Goal: Task Accomplishment & Management: Use online tool/utility

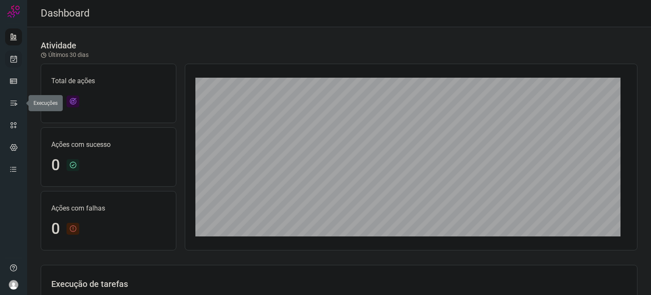
click at [17, 57] on icon at bounding box center [13, 59] width 9 height 8
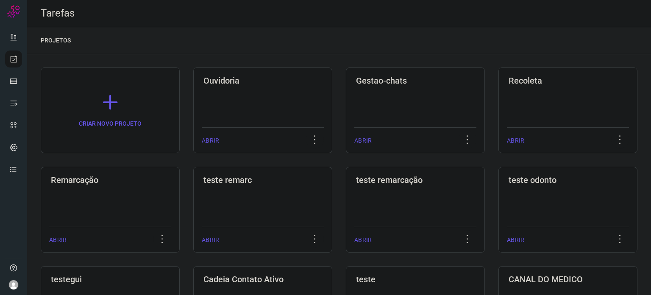
drag, startPoint x: 107, startPoint y: 165, endPoint x: 105, endPoint y: 186, distance: 21.3
click at [193, 186] on div "Remarcação ABRIR" at bounding box center [262, 210] width 139 height 86
click at [193, 185] on div "Remarcação ABRIR" at bounding box center [262, 210] width 139 height 86
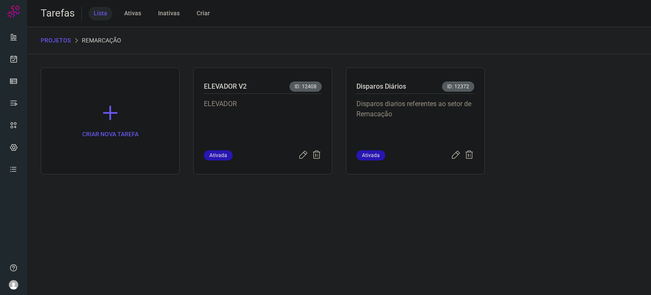
click at [389, 98] on div "Disparos diarios referentes ao setor de Remacação" at bounding box center [416, 122] width 118 height 56
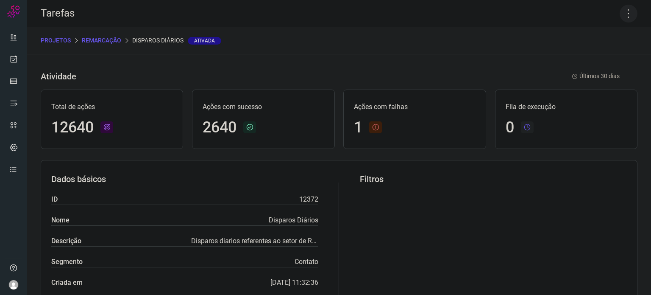
click at [625, 14] on icon at bounding box center [629, 14] width 18 height 18
click at [604, 52] on li "Executar" at bounding box center [592, 56] width 77 height 14
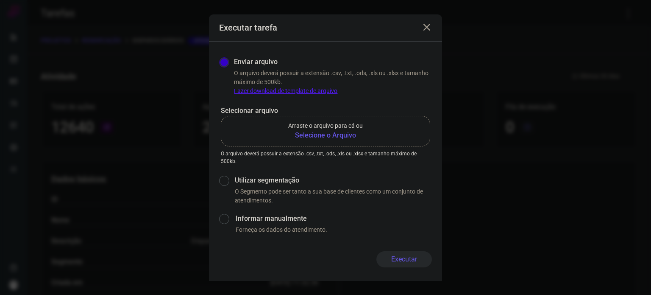
click at [322, 128] on p "Arraste o arquivo para cá ou" at bounding box center [325, 125] width 75 height 9
click at [0, 0] on input "Arraste o arquivo para cá ou Selecione o Arquivo" at bounding box center [0, 0] width 0 height 0
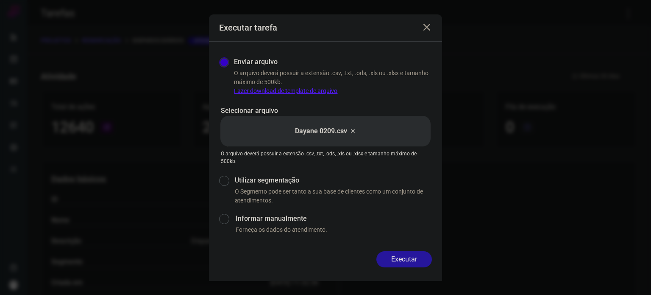
click at [413, 263] on button "Executar" at bounding box center [405, 259] width 56 height 16
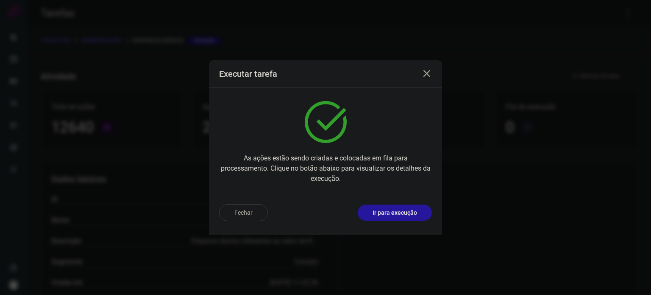
click at [414, 216] on p "Ir para execução" at bounding box center [395, 212] width 45 height 9
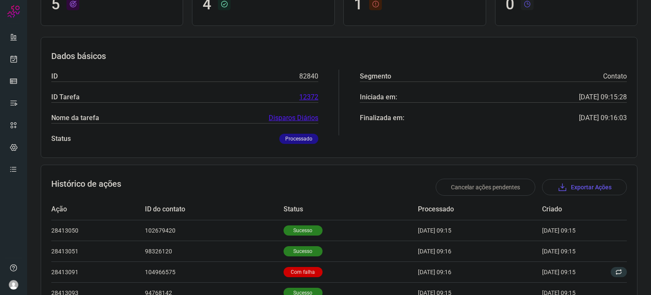
scroll to position [159, 0]
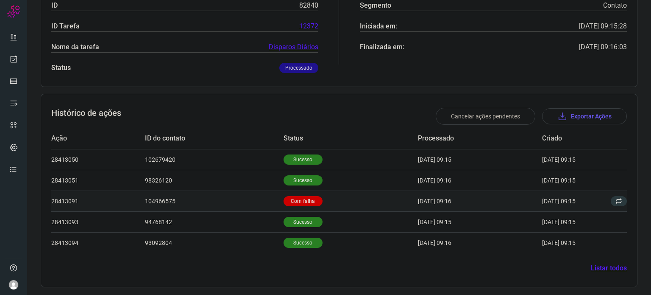
click at [299, 200] on p "Com falha" at bounding box center [303, 201] width 39 height 10
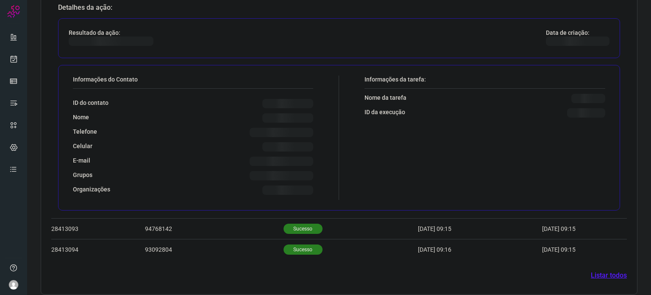
scroll to position [365, 0]
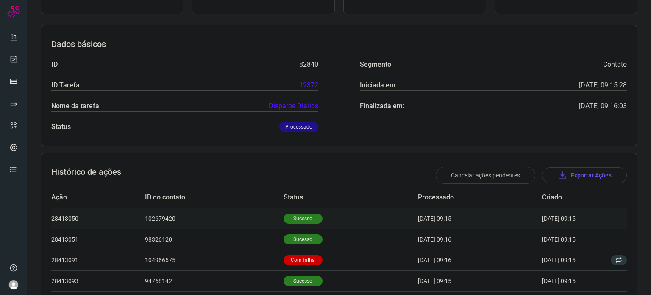
scroll to position [159, 0]
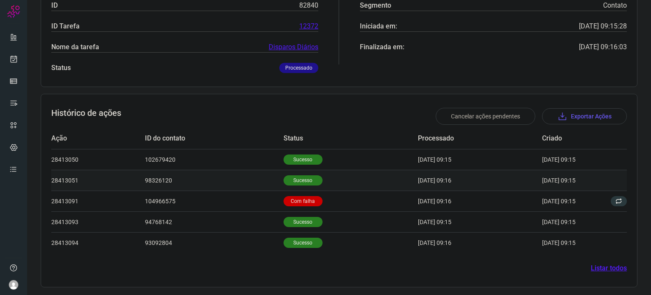
click at [300, 178] on p "Sucesso" at bounding box center [303, 180] width 39 height 10
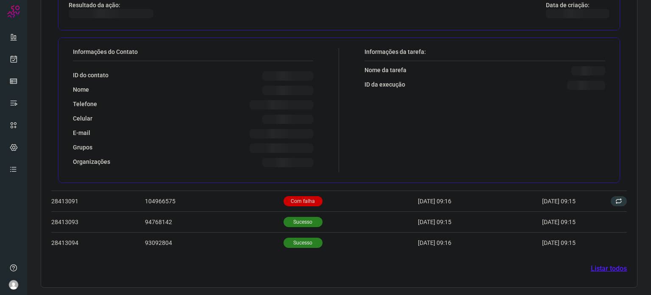
scroll to position [365, 0]
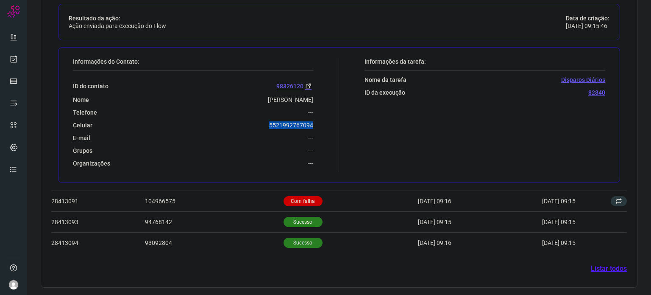
drag, startPoint x: 265, startPoint y: 121, endPoint x: 313, endPoint y: 120, distance: 47.5
click at [313, 120] on div "Informações do Contato: ID do contato 98326120 Nome Elisabeth Melo De Luca Tele…" at bounding box center [204, 115] width 271 height 115
copy p "5521992767094"
click at [296, 198] on p "Com falha" at bounding box center [303, 201] width 39 height 10
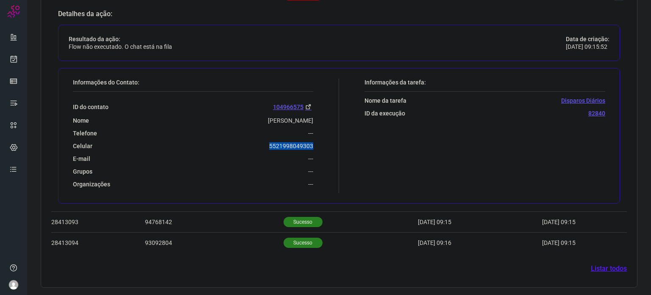
drag, startPoint x: 275, startPoint y: 145, endPoint x: 319, endPoint y: 144, distance: 44.1
click at [319, 144] on div "Informações do Contato: ID do contato 104966575 Nome Ruth Noemi Teixeira Alves …" at bounding box center [204, 135] width 271 height 115
copy p "5521998049303"
drag, startPoint x: 314, startPoint y: 154, endPoint x: 369, endPoint y: 2, distance: 161.7
click at [366, 8] on div "Detalhes da ação: Resultado da ação: Flow não executado. O chat está na fila Da…" at bounding box center [339, 108] width 576 height 201
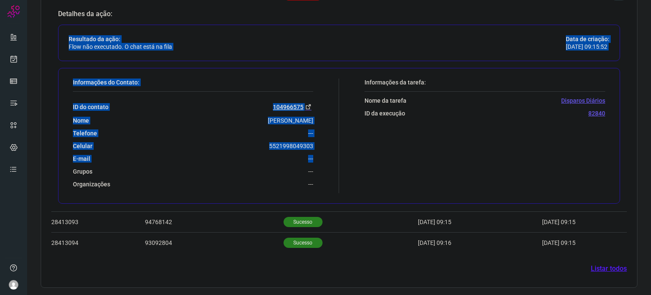
click at [270, 156] on div "E-mail ---" at bounding box center [193, 159] width 240 height 8
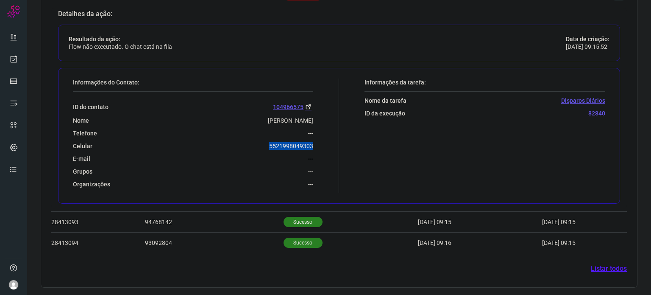
drag, startPoint x: 261, startPoint y: 148, endPoint x: 316, endPoint y: 142, distance: 54.6
click at [316, 142] on div "Informações do Contato: ID do contato 104966575 Nome Ruth Noemi Teixeira Alves …" at bounding box center [204, 135] width 271 height 115
copy p "5521998049303"
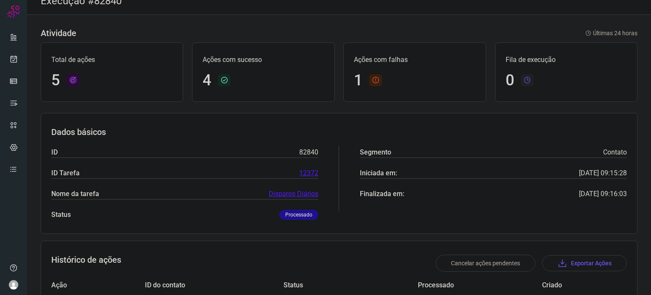
scroll to position [0, 0]
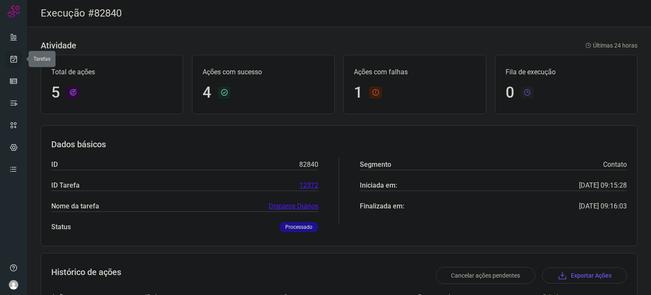
click at [15, 53] on link at bounding box center [13, 58] width 17 height 17
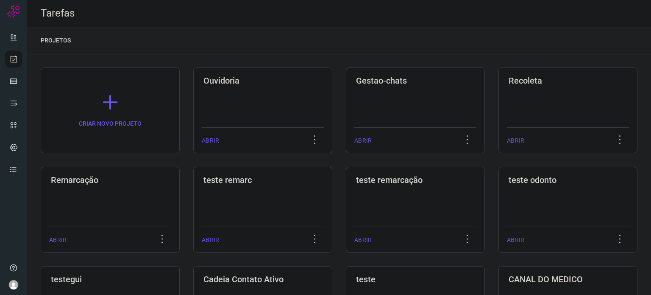
click at [132, 174] on div "Remarcação" at bounding box center [110, 178] width 122 height 14
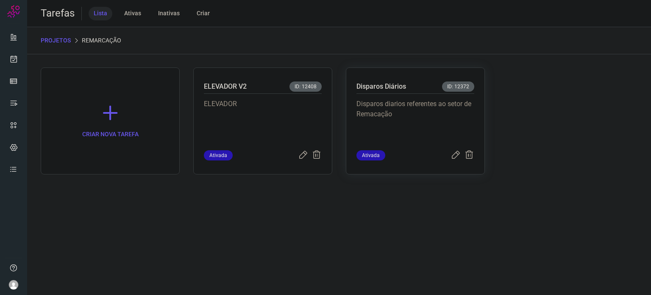
click at [401, 84] on p "Disparos Diários" at bounding box center [382, 86] width 50 height 10
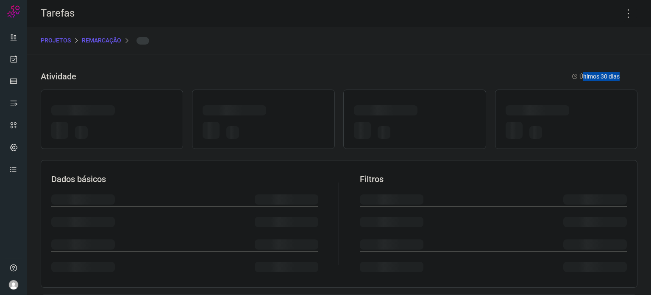
click at [401, 84] on div "Atividade Últimos 30 dias" at bounding box center [339, 76] width 597 height 18
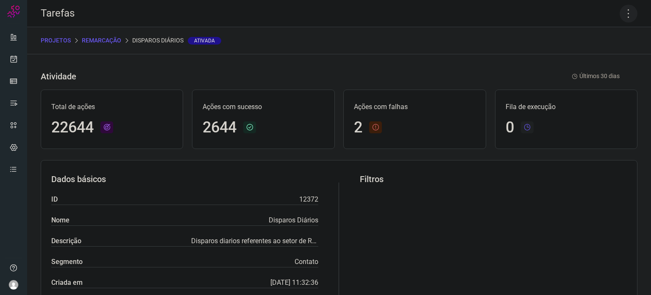
click at [623, 15] on icon at bounding box center [629, 14] width 18 height 18
click at [595, 52] on li "Executar" at bounding box center [592, 56] width 77 height 14
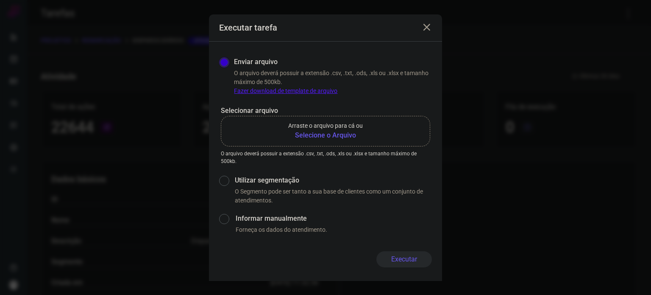
click at [335, 134] on b "Selecione o Arquivo" at bounding box center [325, 135] width 75 height 10
click at [0, 0] on input "Arraste o arquivo para cá ou Selecione o Arquivo" at bounding box center [0, 0] width 0 height 0
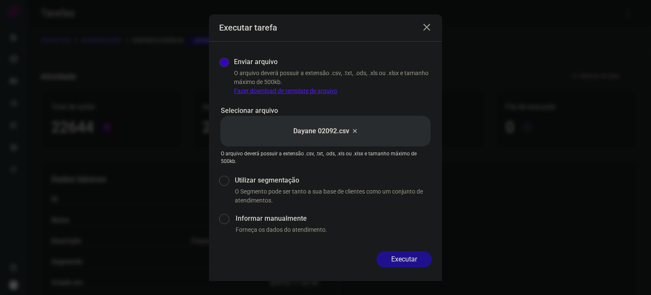
click at [404, 256] on button "Executar" at bounding box center [405, 259] width 56 height 16
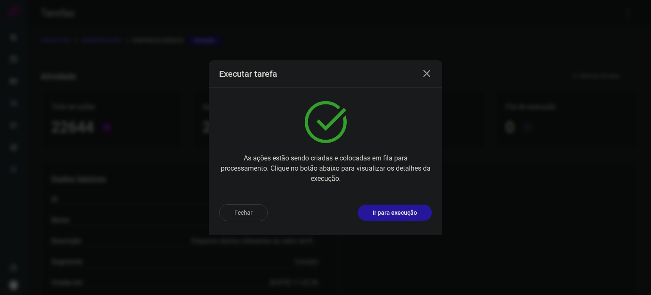
click at [390, 209] on p "Ir para execução" at bounding box center [395, 212] width 45 height 9
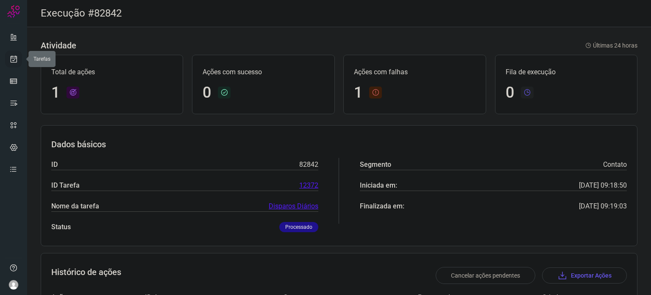
click at [14, 66] on link at bounding box center [13, 58] width 17 height 17
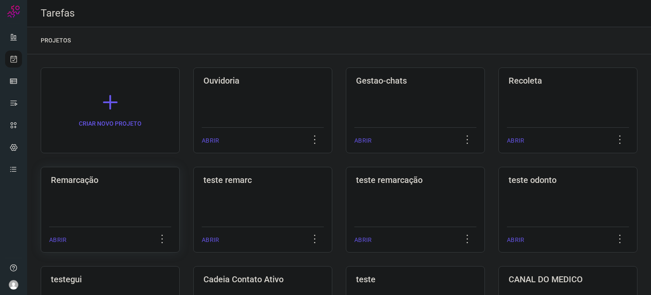
click at [118, 181] on h3 "Remarcação" at bounding box center [110, 180] width 119 height 10
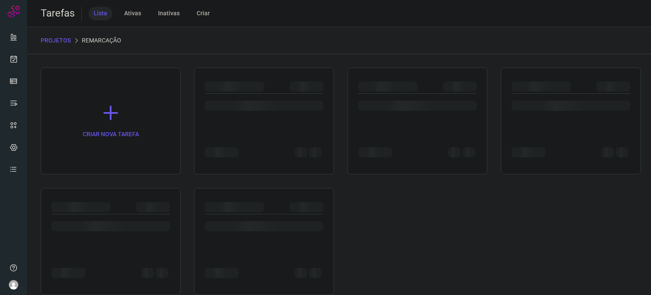
click at [434, 114] on div at bounding box center [417, 110] width 119 height 33
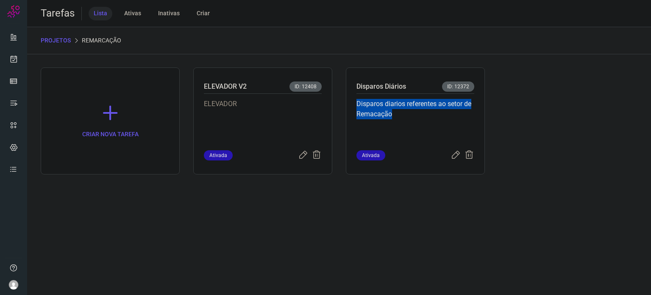
click at [434, 113] on p "Disparos diarios referentes ao setor de Remacação" at bounding box center [416, 120] width 118 height 42
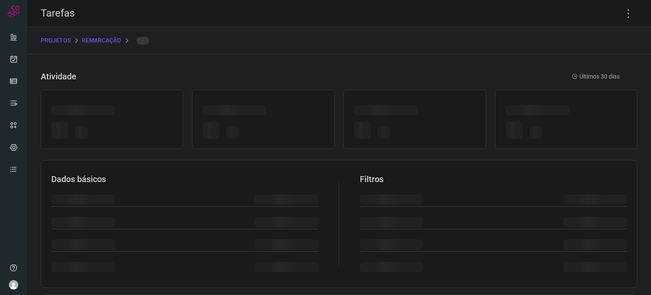
click at [434, 113] on div at bounding box center [414, 111] width 121 height 13
click at [622, 11] on icon at bounding box center [629, 14] width 18 height 18
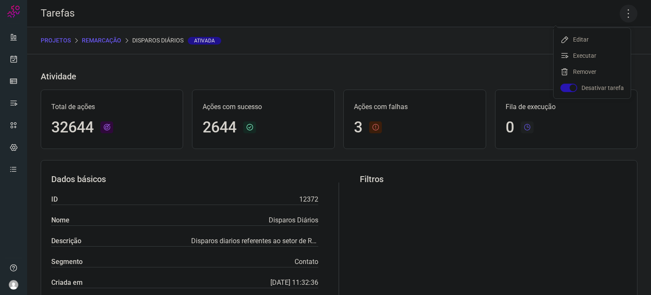
click at [621, 12] on icon at bounding box center [629, 14] width 18 height 18
click at [605, 51] on li "Executar" at bounding box center [592, 56] width 77 height 14
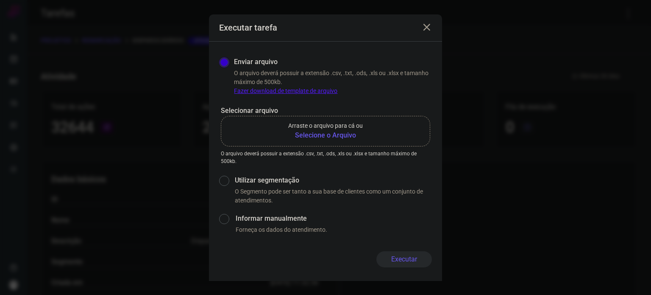
click at [336, 130] on b "Selecione o Arquivo" at bounding box center [325, 135] width 75 height 10
click at [0, 0] on input "Arraste o arquivo para cá ou Selecione o Arquivo" at bounding box center [0, 0] width 0 height 0
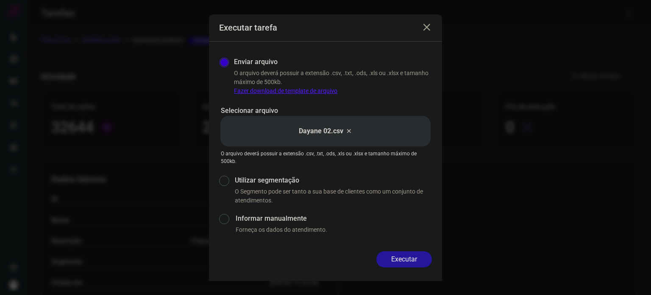
click at [416, 258] on button "Executar" at bounding box center [405, 259] width 56 height 16
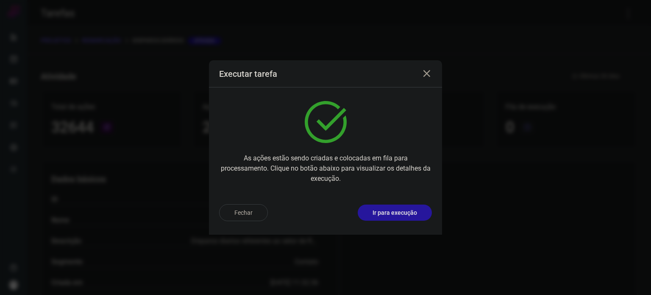
click at [411, 214] on p "Ir para execução" at bounding box center [395, 212] width 45 height 9
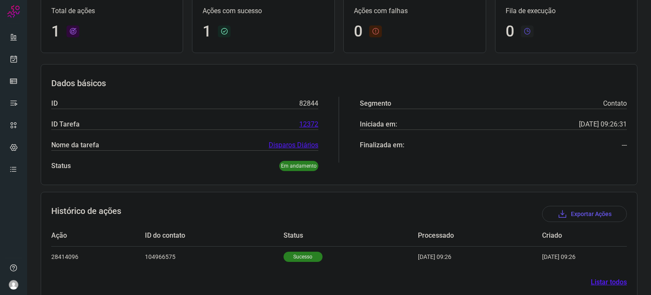
scroll to position [75, 0]
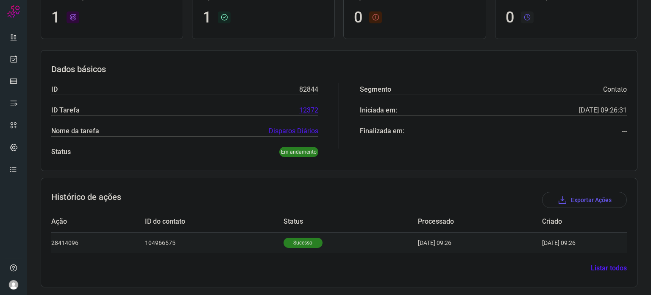
click at [299, 233] on td "Sucesso" at bounding box center [351, 242] width 134 height 21
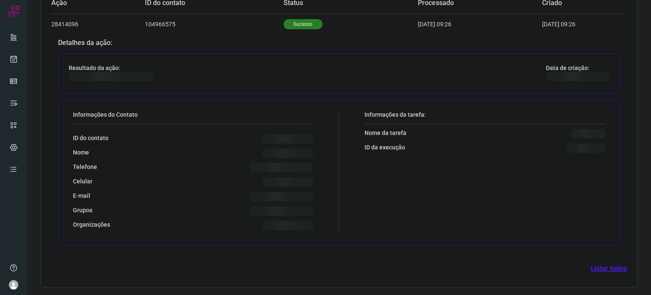
scroll to position [280, 0]
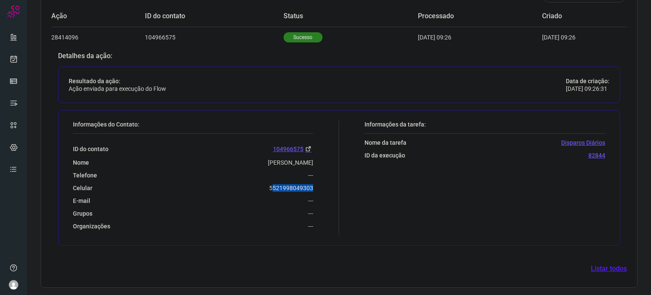
drag, startPoint x: 269, startPoint y: 188, endPoint x: 324, endPoint y: 186, distance: 55.2
click at [324, 186] on div "Informações do Contato: ID do contato 104966575 Nome Ruth Noemi Teixeira Alves …" at bounding box center [204, 177] width 271 height 115
drag, startPoint x: 239, startPoint y: 189, endPoint x: 246, endPoint y: 189, distance: 6.8
click at [241, 189] on div "Celular 5521998049303" at bounding box center [193, 188] width 240 height 8
drag, startPoint x: 256, startPoint y: 186, endPoint x: 318, endPoint y: 191, distance: 63.0
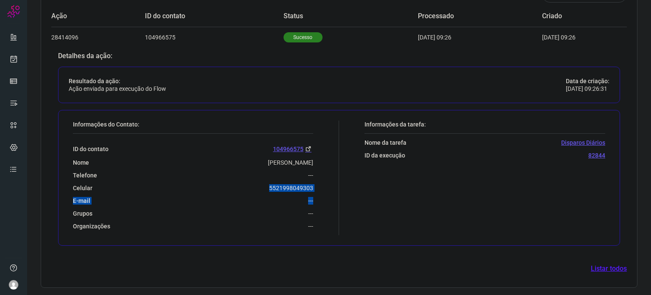
click at [320, 191] on div "Informações do Contato: ID do contato 104966575 Nome Ruth Noemi Teixeira Alves …" at bounding box center [204, 177] width 271 height 115
click at [264, 191] on div "ID do contato 104966575 Nome Ruth Noemi Teixeira Alves De Oliveira Telefone ---…" at bounding box center [193, 182] width 240 height 96
click at [265, 187] on div "Celular 5521998049303" at bounding box center [193, 188] width 240 height 8
click at [264, 186] on div "Celular 5521998049303" at bounding box center [193, 188] width 240 height 8
drag, startPoint x: 263, startPoint y: 189, endPoint x: 307, endPoint y: 187, distance: 44.6
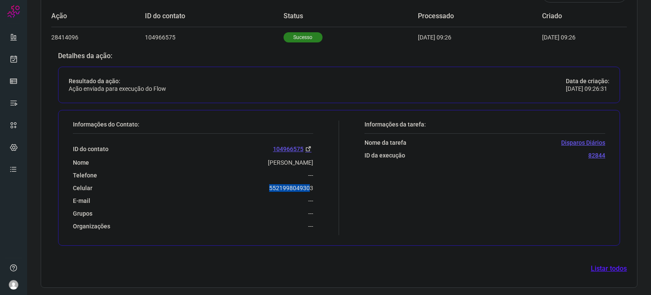
click at [307, 187] on div "Celular 5521998049303" at bounding box center [193, 188] width 240 height 8
copy p "552199804930"
click at [315, 186] on div "Informações do Contato: ID do contato 104966575 Nome Ruth Noemi Teixeira Alves …" at bounding box center [204, 177] width 271 height 115
drag, startPoint x: 314, startPoint y: 186, endPoint x: 265, endPoint y: 186, distance: 49.2
click at [265, 186] on div "Informações do Contato: ID do contato 104966575 Nome Ruth Noemi Teixeira Alves …" at bounding box center [204, 177] width 271 height 115
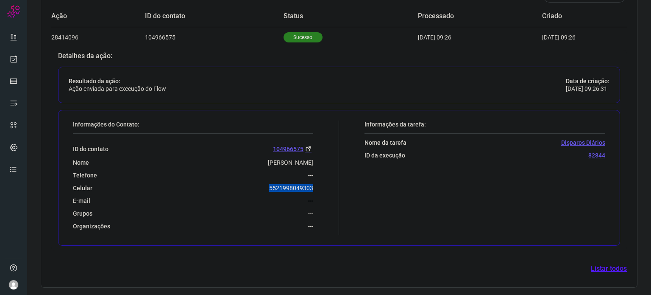
copy p "5521998049303"
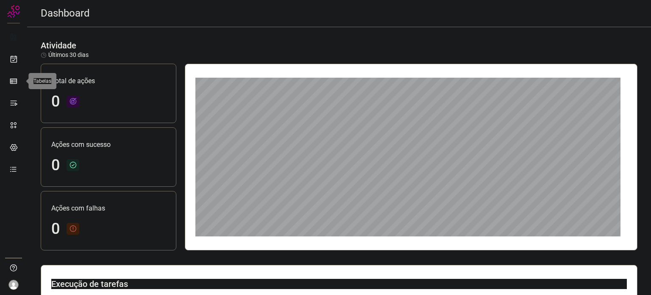
click at [12, 79] on icon at bounding box center [13, 81] width 8 height 8
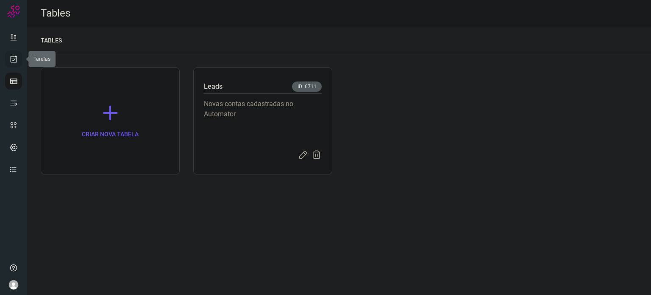
click at [16, 59] on icon at bounding box center [13, 59] width 9 height 8
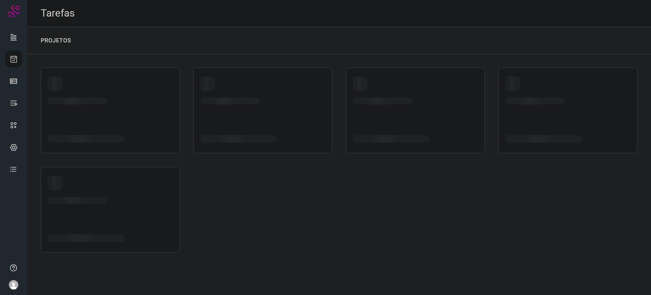
click at [116, 190] on div at bounding box center [110, 190] width 125 height 28
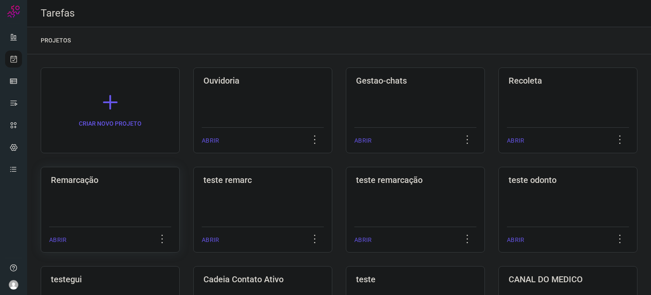
click at [193, 190] on div "Remarcação ABRIR" at bounding box center [262, 210] width 139 height 86
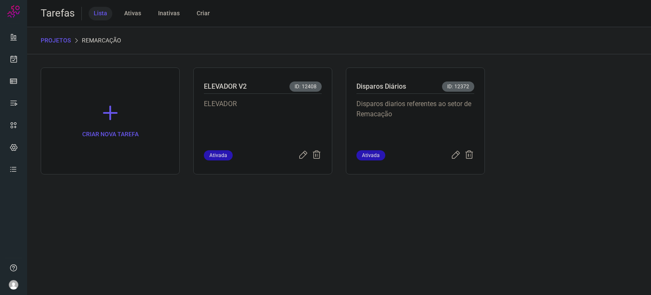
click at [448, 106] on p "Disparos diarios referentes ao setor de Remacação" at bounding box center [416, 120] width 118 height 42
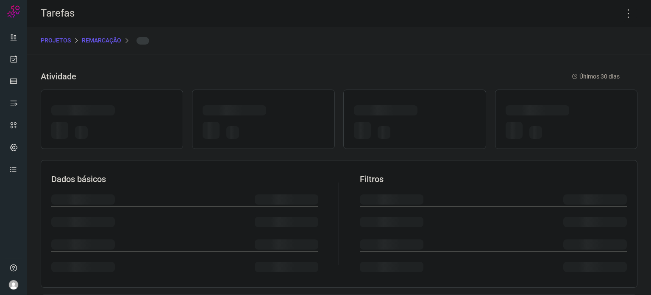
click at [448, 106] on div at bounding box center [414, 111] width 121 height 13
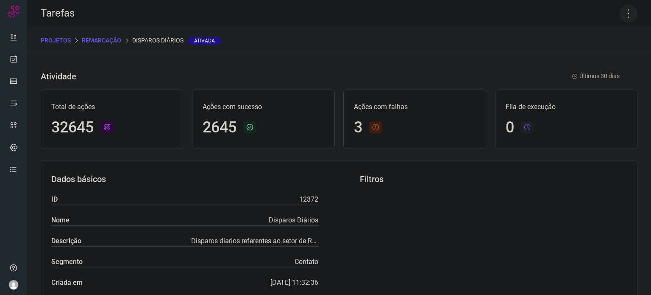
click at [621, 18] on icon at bounding box center [629, 14] width 18 height 18
click at [599, 59] on li "Executar" at bounding box center [592, 56] width 77 height 14
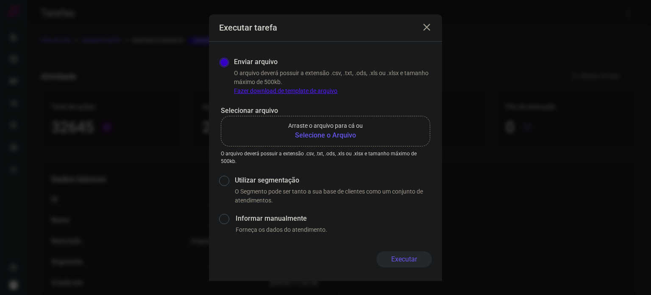
click at [340, 131] on b "Selecione o Arquivo" at bounding box center [325, 135] width 75 height 10
click at [0, 0] on input "Arraste o arquivo para cá ou Selecione o Arquivo" at bounding box center [0, 0] width 0 height 0
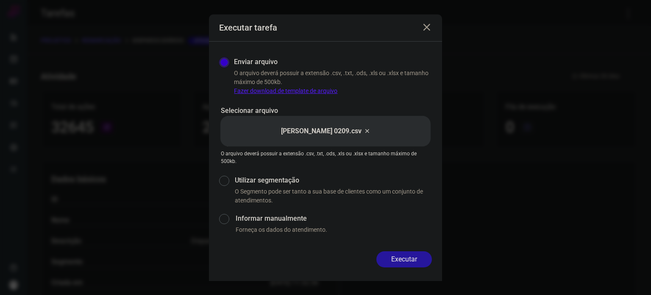
click at [416, 254] on button "Executar" at bounding box center [405, 259] width 56 height 16
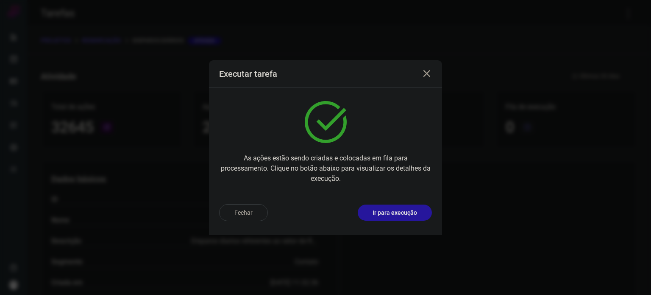
click at [415, 213] on p "Ir para execução" at bounding box center [395, 212] width 45 height 9
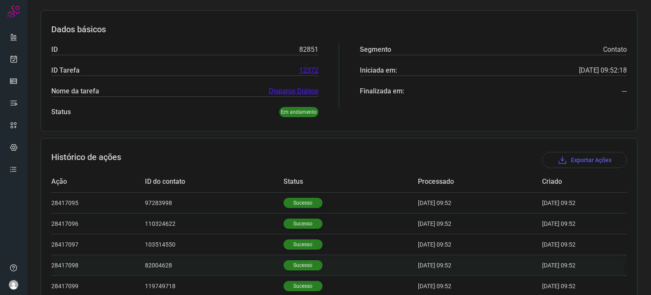
scroll to position [158, 0]
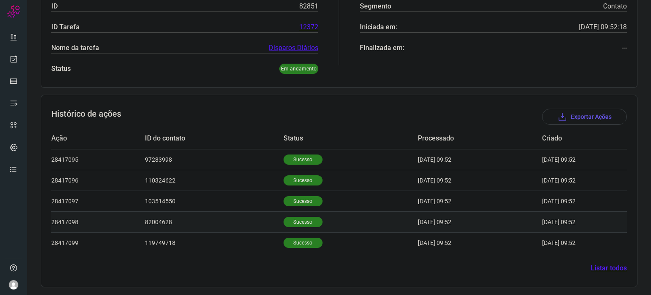
click at [304, 220] on p "Sucesso" at bounding box center [303, 222] width 39 height 10
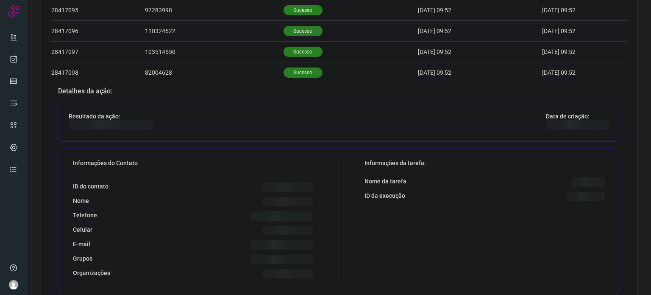
scroll to position [328, 0]
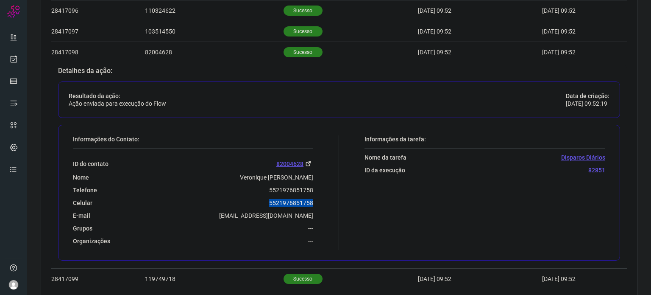
drag, startPoint x: 278, startPoint y: 198, endPoint x: 328, endPoint y: 196, distance: 50.1
click at [328, 196] on div "Informações do Contato: ID do contato 82004628 Nome Veronique [PERSON_NAME] Tel…" at bounding box center [204, 192] width 271 height 115
copy p "5521976851758"
